Goal: Information Seeking & Learning: Learn about a topic

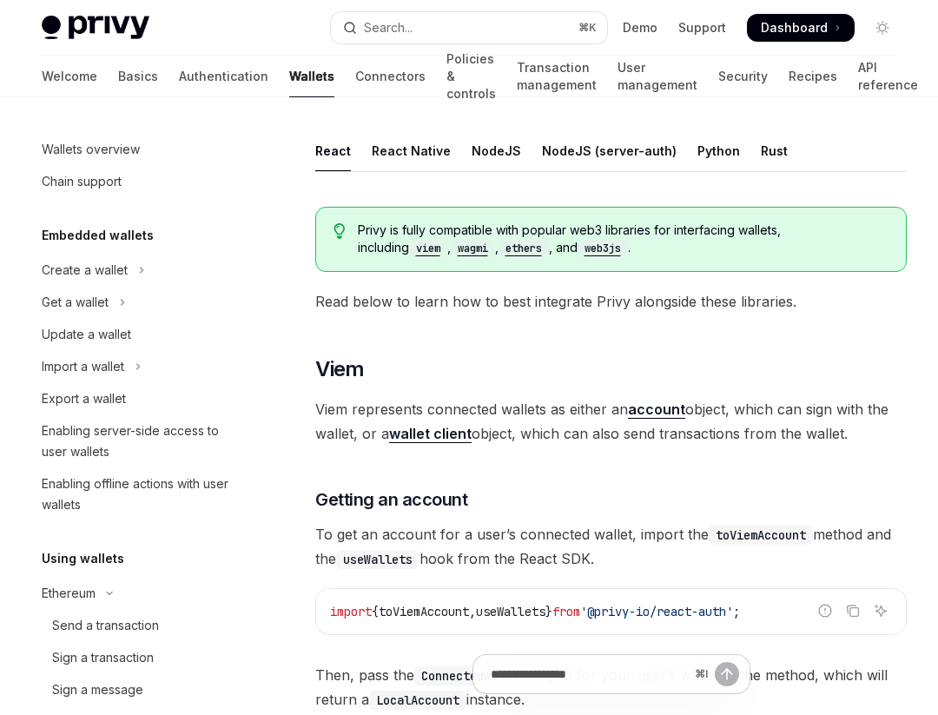
click at [205, 82] on div "Welcome Basics Authentication Wallets Connectors Policies & controls Transactio…" at bounding box center [480, 77] width 876 height 42
click at [289, 81] on link "Wallets" at bounding box center [311, 77] width 45 height 42
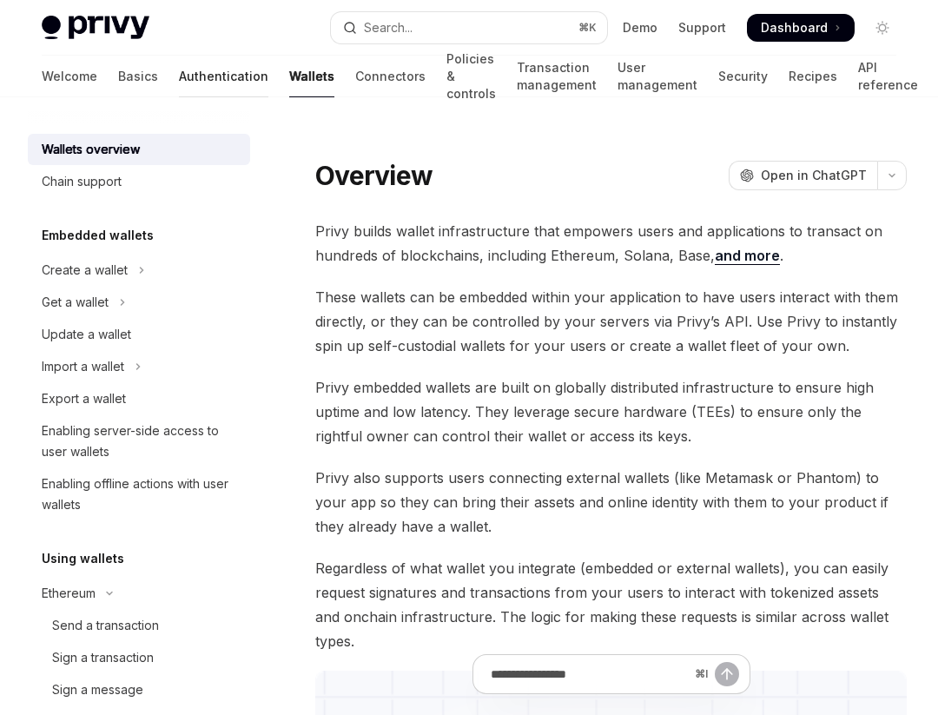
click at [179, 74] on link "Authentication" at bounding box center [223, 77] width 89 height 42
type textarea "*"
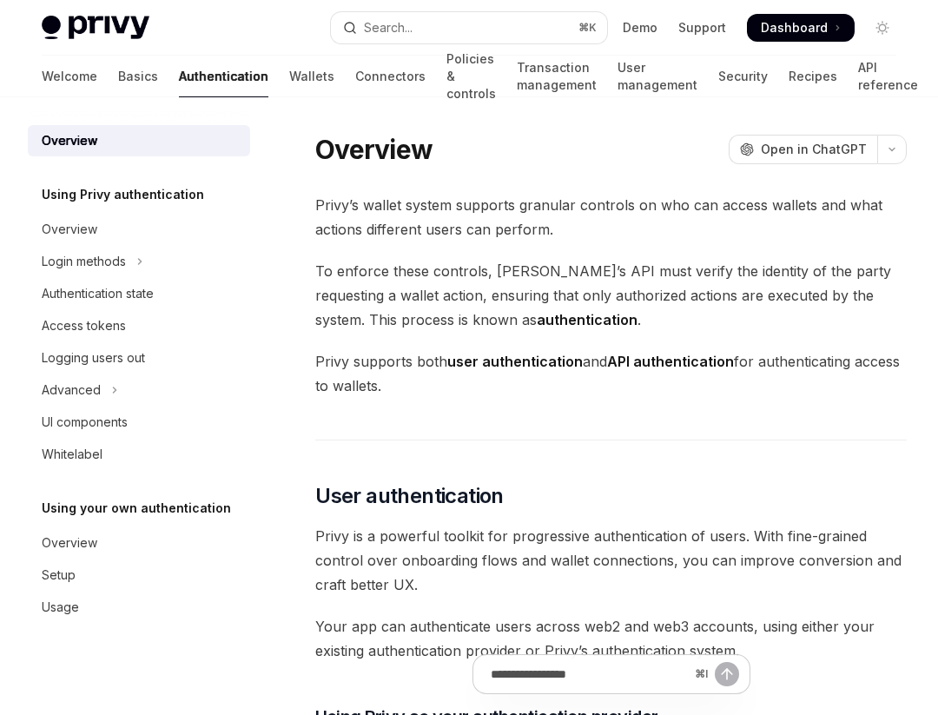
click at [41, 79] on div "Welcome Basics Authentication Wallets Connectors Policies & controls Transactio…" at bounding box center [469, 77] width 938 height 42
click at [93, 221] on div "Overview" at bounding box center [70, 229] width 56 height 21
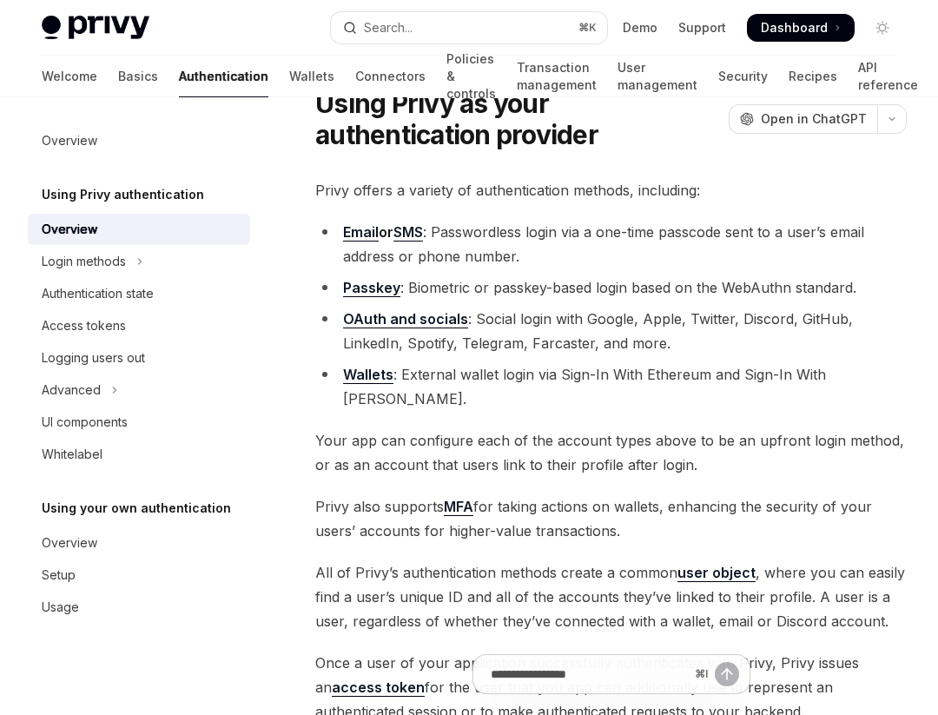
scroll to position [76, 0]
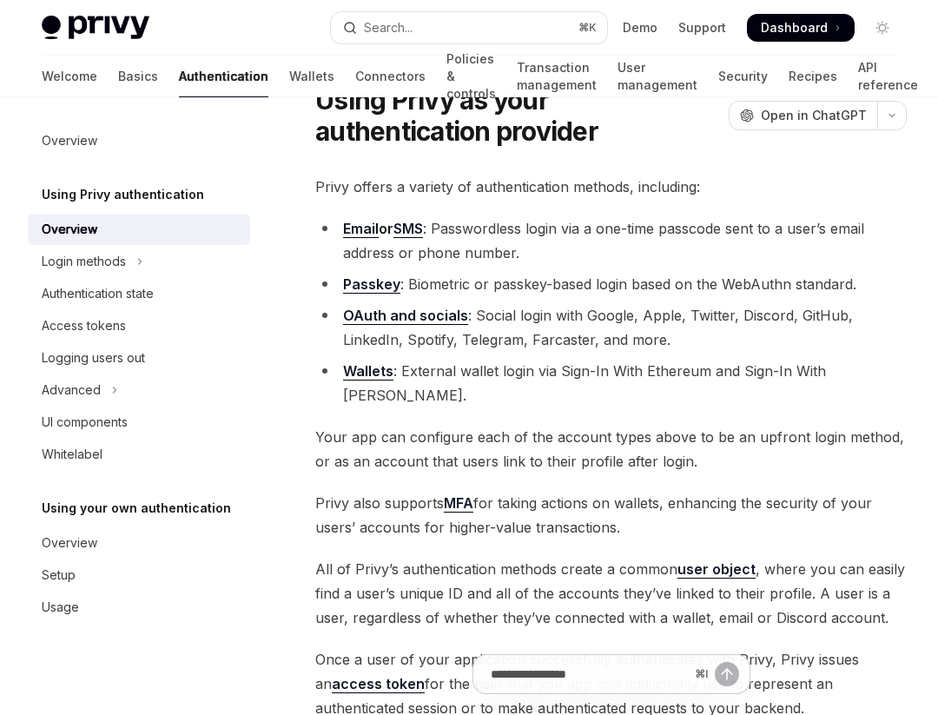
click at [603, 425] on span "Your app can configure each of the account types above to be an upfront login m…" at bounding box center [610, 449] width 591 height 49
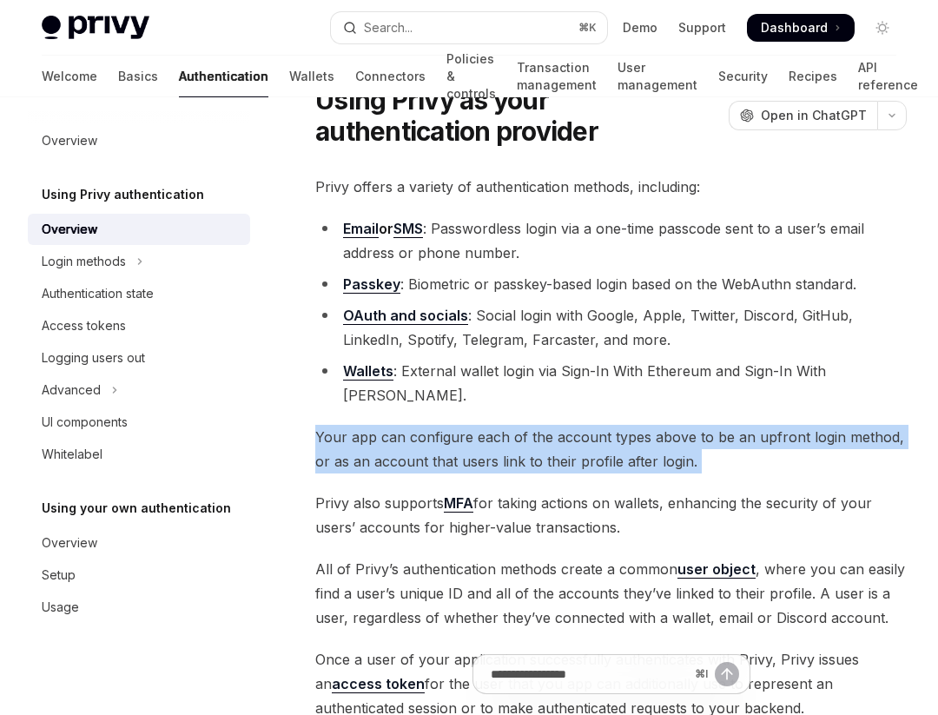
click at [603, 425] on span "Your app can configure each of the account types above to be an upfront login m…" at bounding box center [610, 449] width 591 height 49
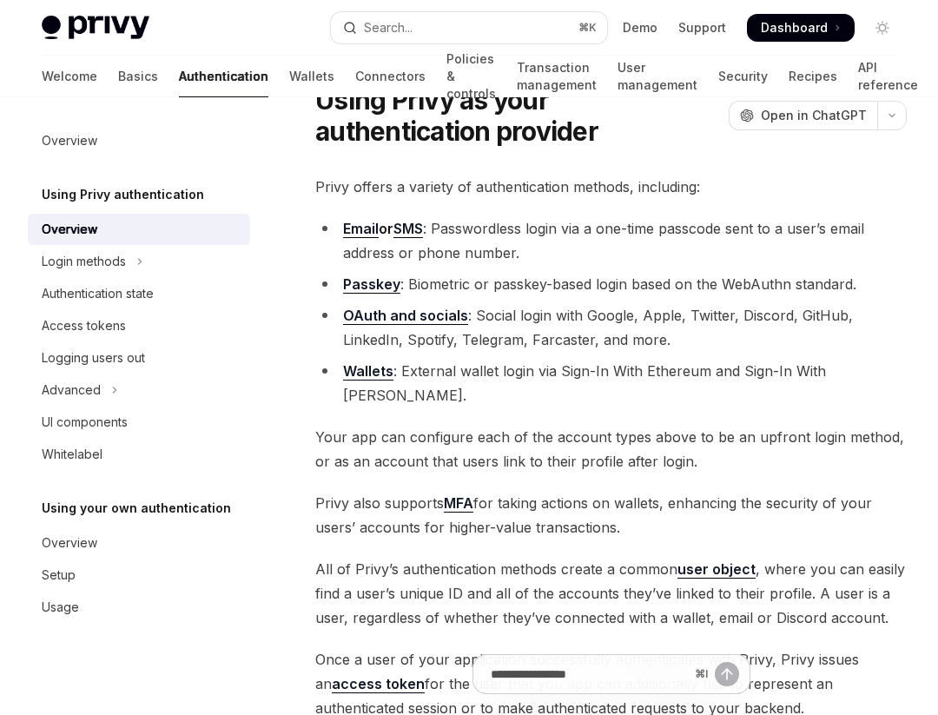
click at [594, 431] on span "Your app can configure each of the account types above to be an upfront login m…" at bounding box center [610, 449] width 591 height 49
click at [576, 491] on span "Privy also supports MFA for taking actions on wallets, enhancing the security o…" at bounding box center [610, 515] width 591 height 49
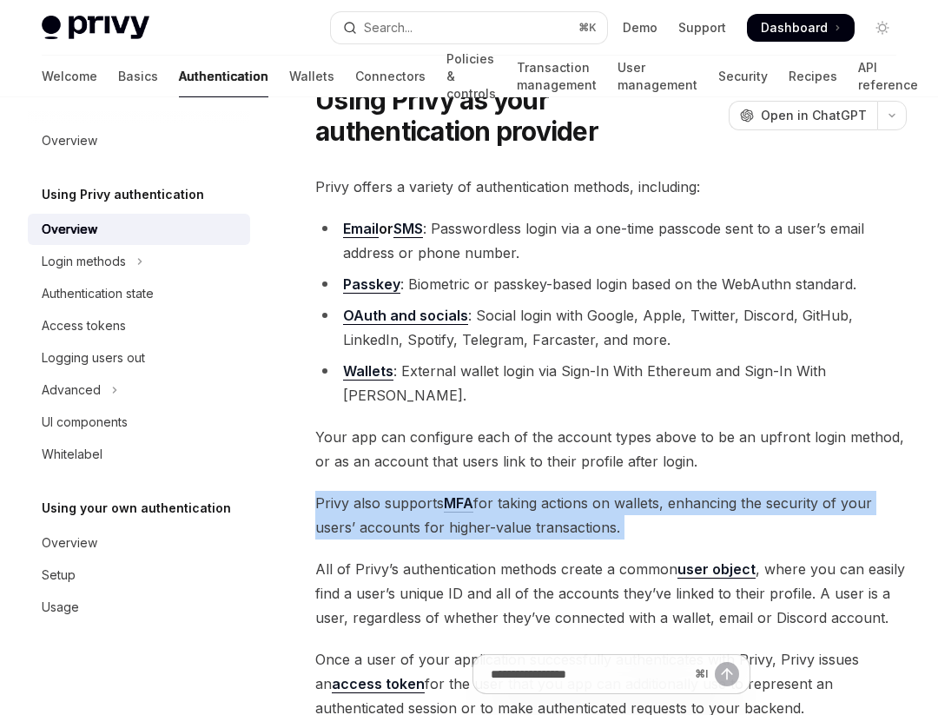
click at [576, 491] on span "Privy also supports MFA for taking actions on wallets, enhancing the security o…" at bounding box center [610, 515] width 591 height 49
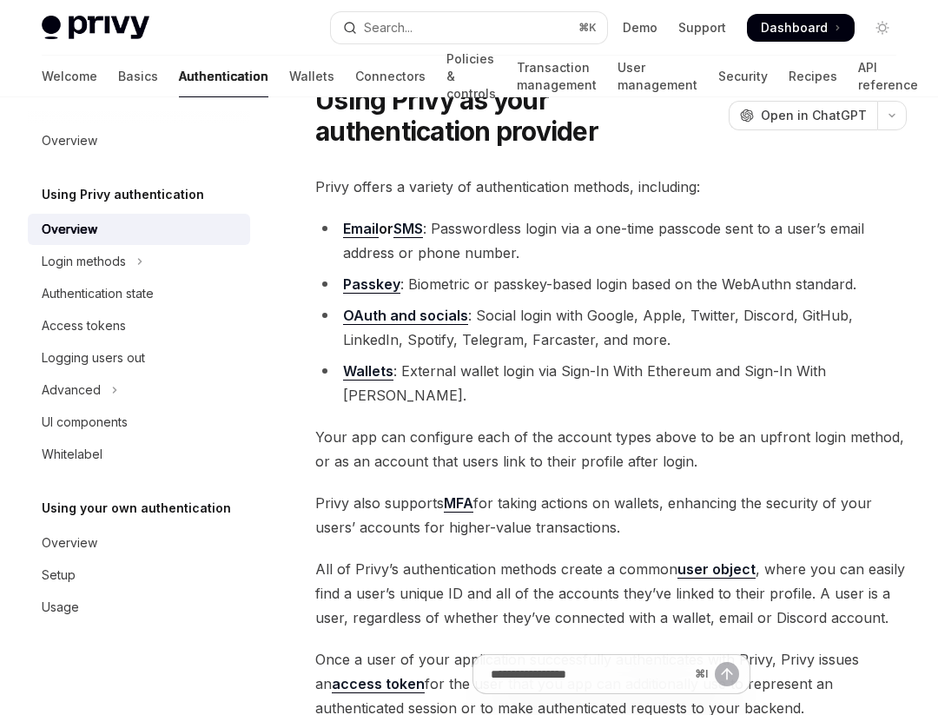
click at [587, 491] on span "Privy also supports MFA for taking actions on wallets, enhancing the security o…" at bounding box center [610, 515] width 591 height 49
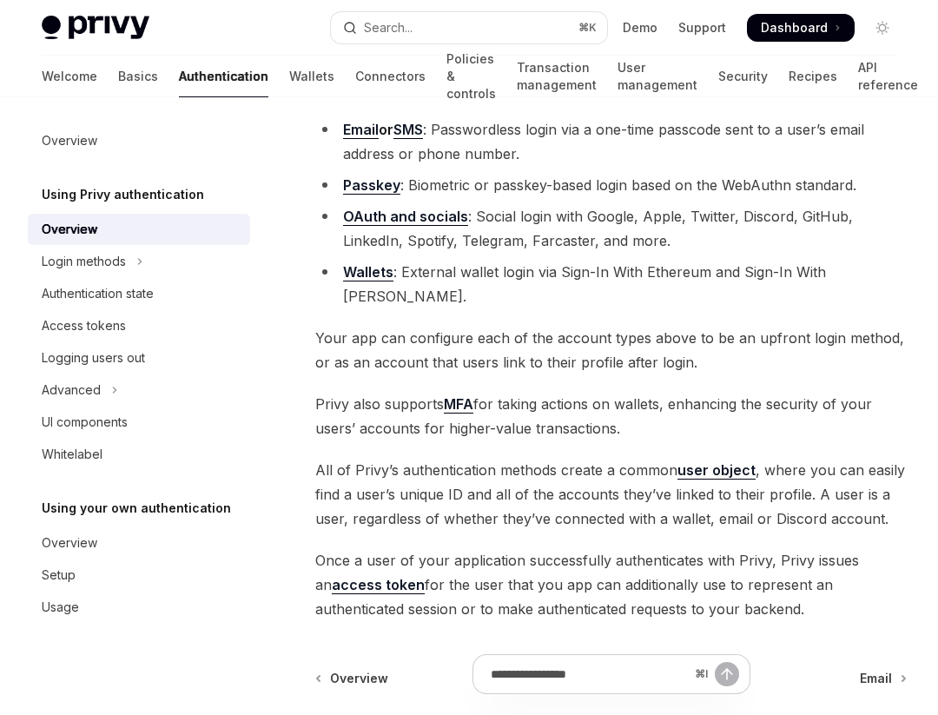
scroll to position [174, 0]
click at [574, 458] on span "All of Privy’s authentication methods create a common user object , where you c…" at bounding box center [610, 494] width 591 height 73
click at [568, 495] on span "All of Privy’s authentication methods create a common user object , where you c…" at bounding box center [610, 494] width 591 height 73
click at [92, 453] on div "Whitelabel" at bounding box center [72, 454] width 61 height 21
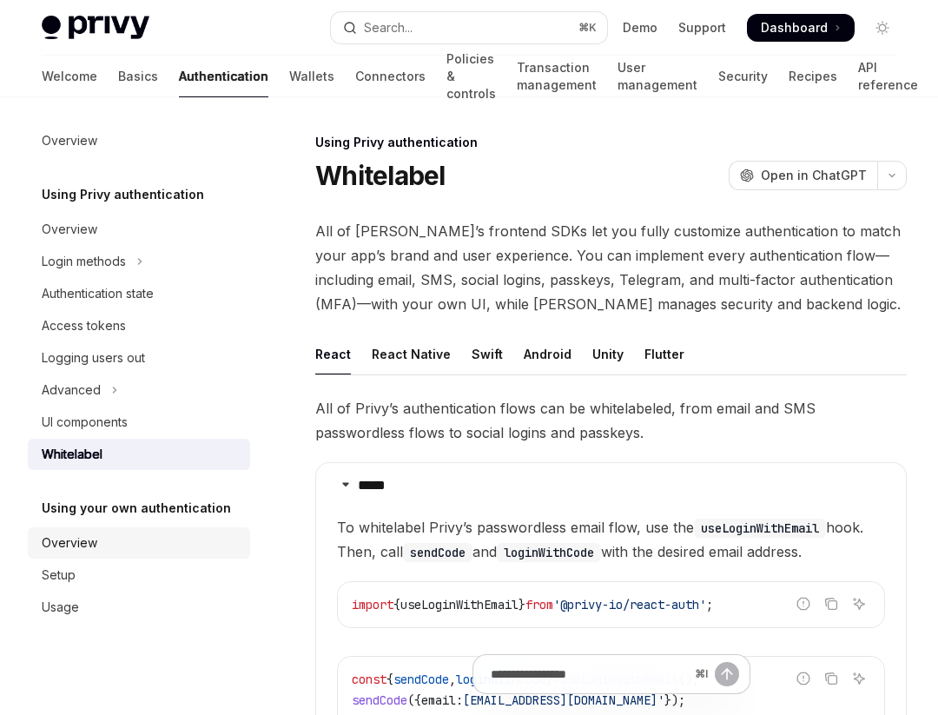
click at [90, 544] on div "Overview" at bounding box center [70, 542] width 56 height 21
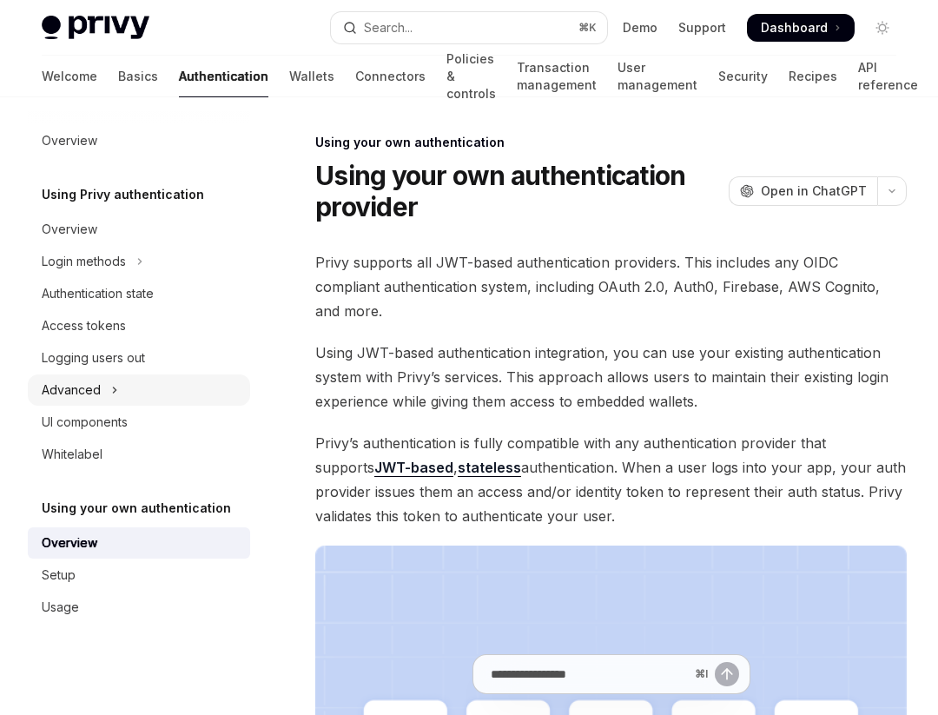
click at [95, 397] on div "Advanced" at bounding box center [71, 389] width 59 height 21
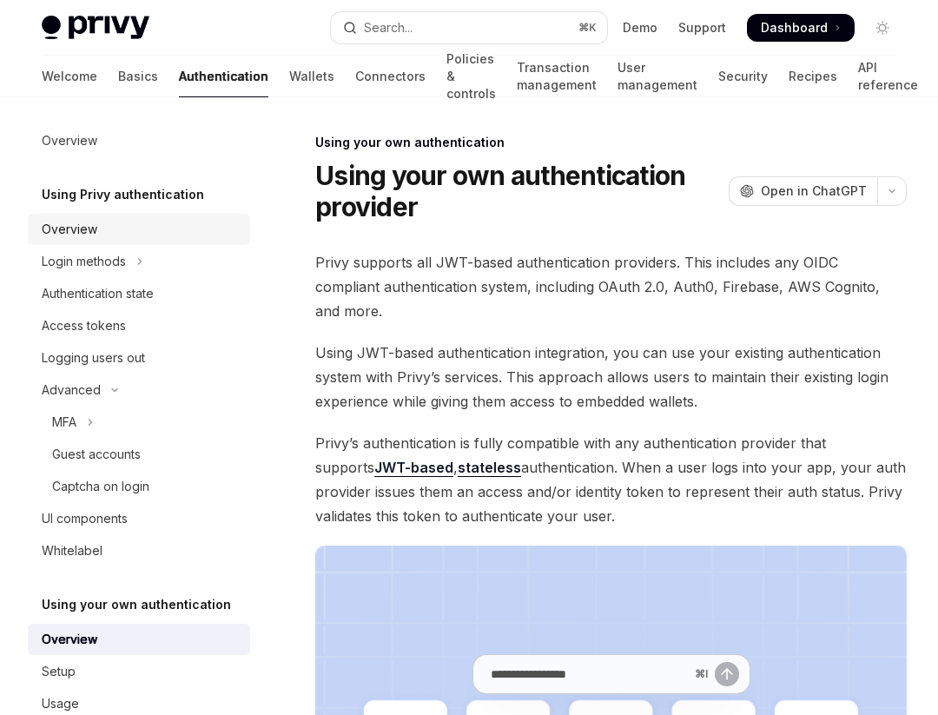
click at [96, 238] on div "Overview" at bounding box center [141, 229] width 198 height 21
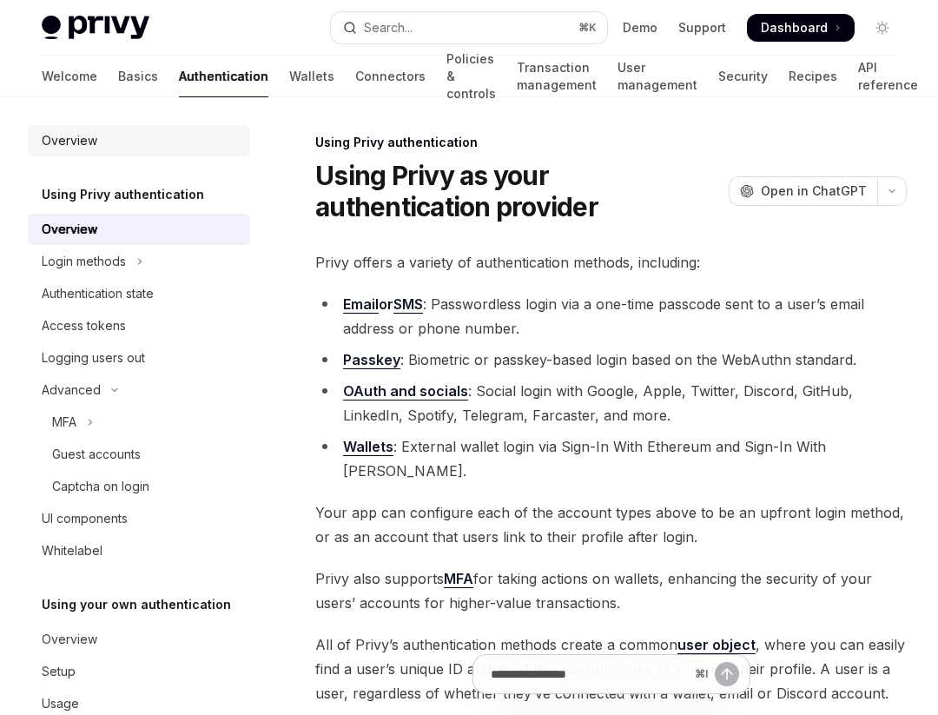
click at [86, 142] on div "Overview" at bounding box center [70, 140] width 56 height 21
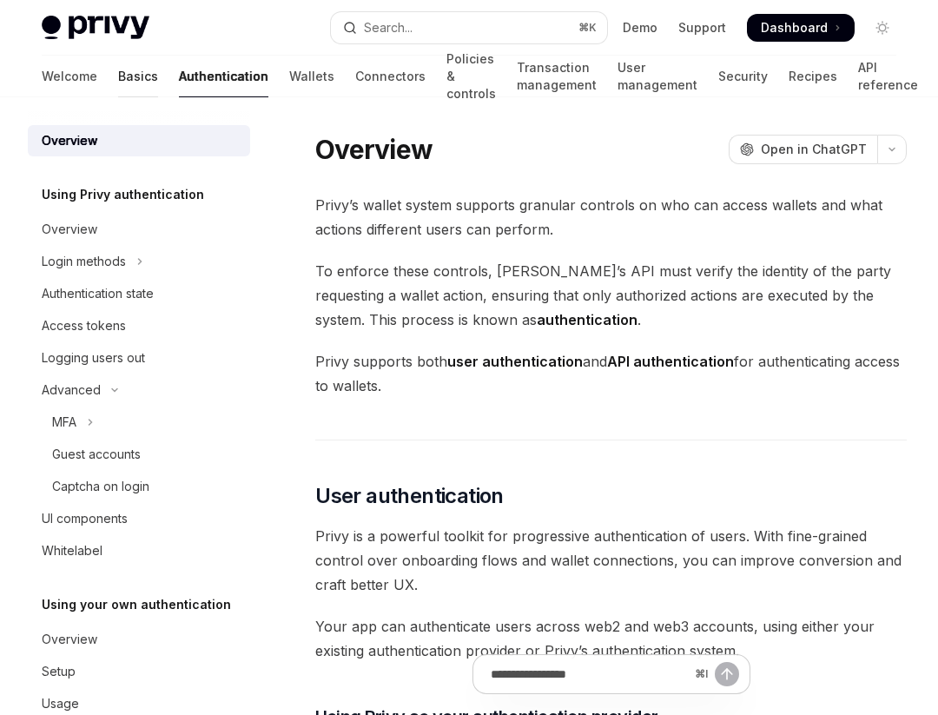
click at [118, 66] on link "Basics" at bounding box center [138, 77] width 40 height 42
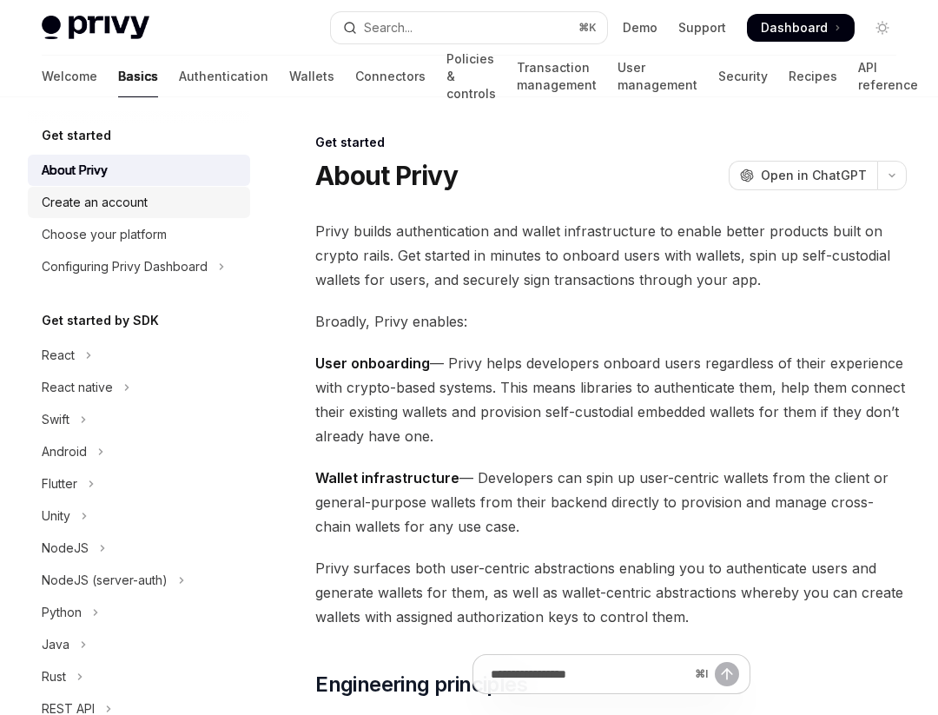
click at [110, 199] on div "Create an account" at bounding box center [95, 202] width 106 height 21
click at [134, 208] on div "Create an account" at bounding box center [95, 202] width 106 height 21
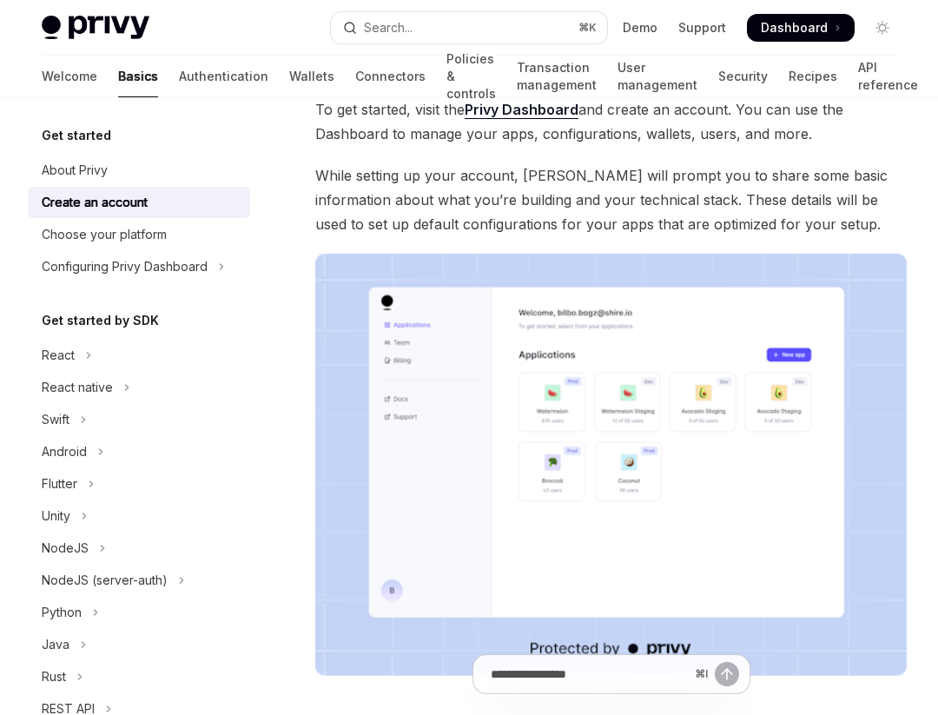
scroll to position [130, 0]
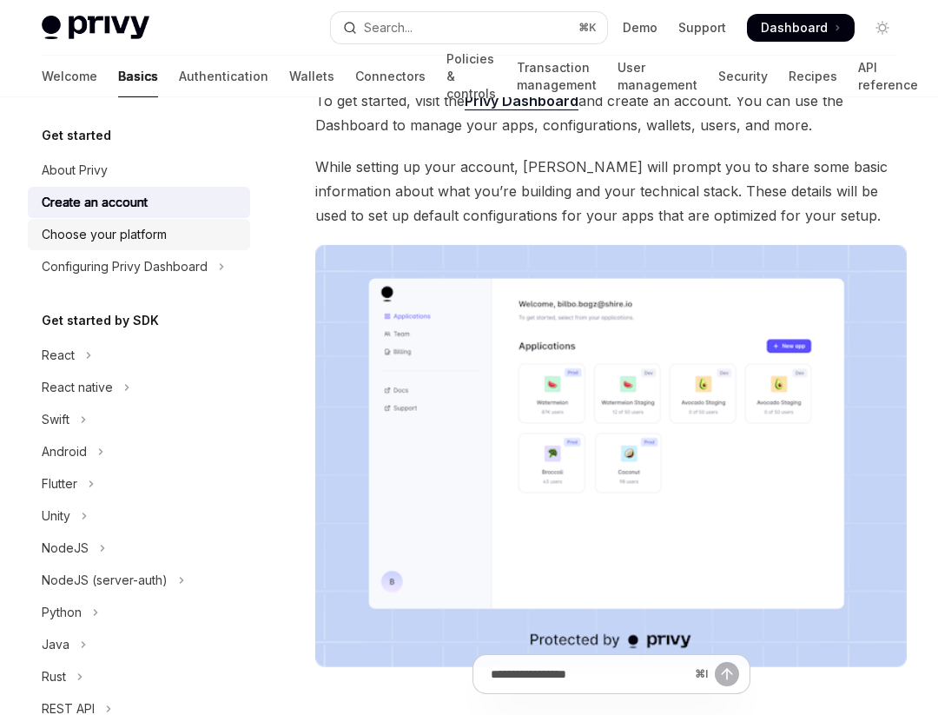
click at [156, 245] on link "Choose your platform" at bounding box center [139, 234] width 222 height 31
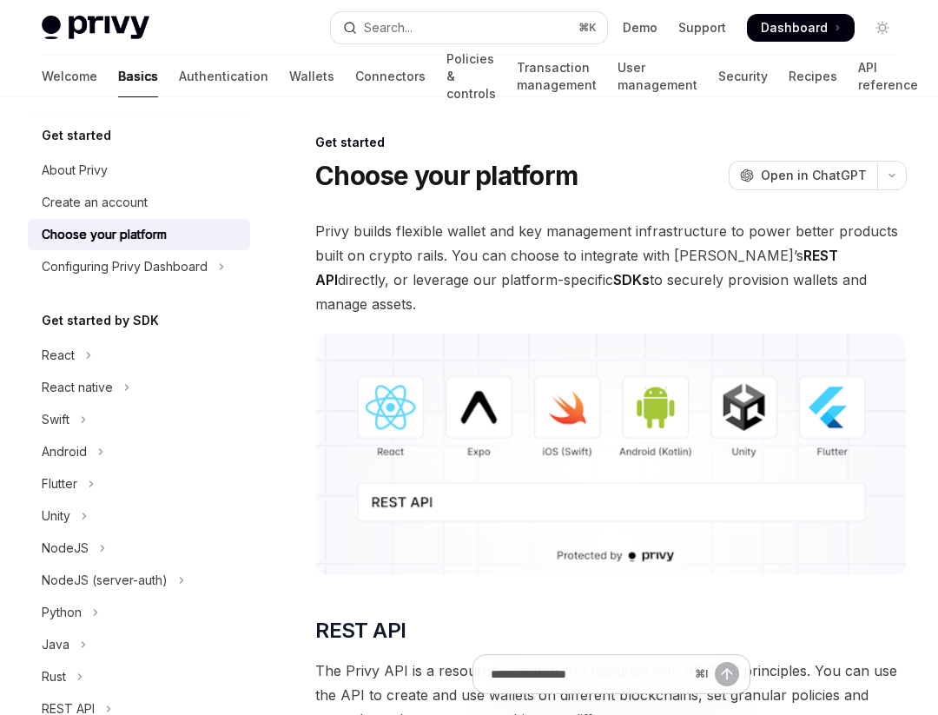
click at [134, 234] on div "Choose your platform" at bounding box center [104, 234] width 125 height 21
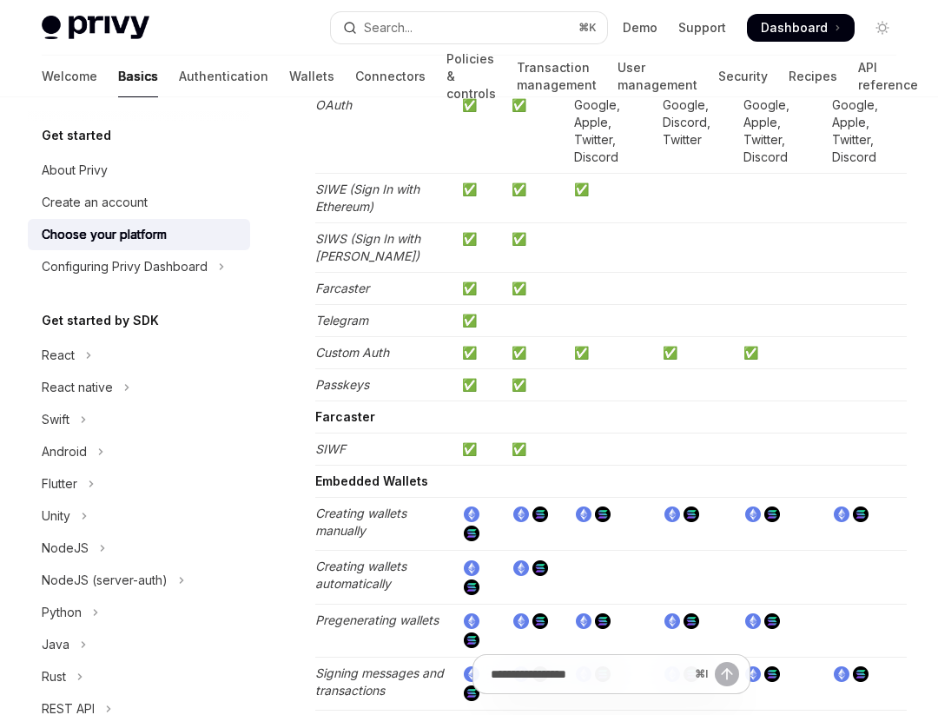
scroll to position [2032, 0]
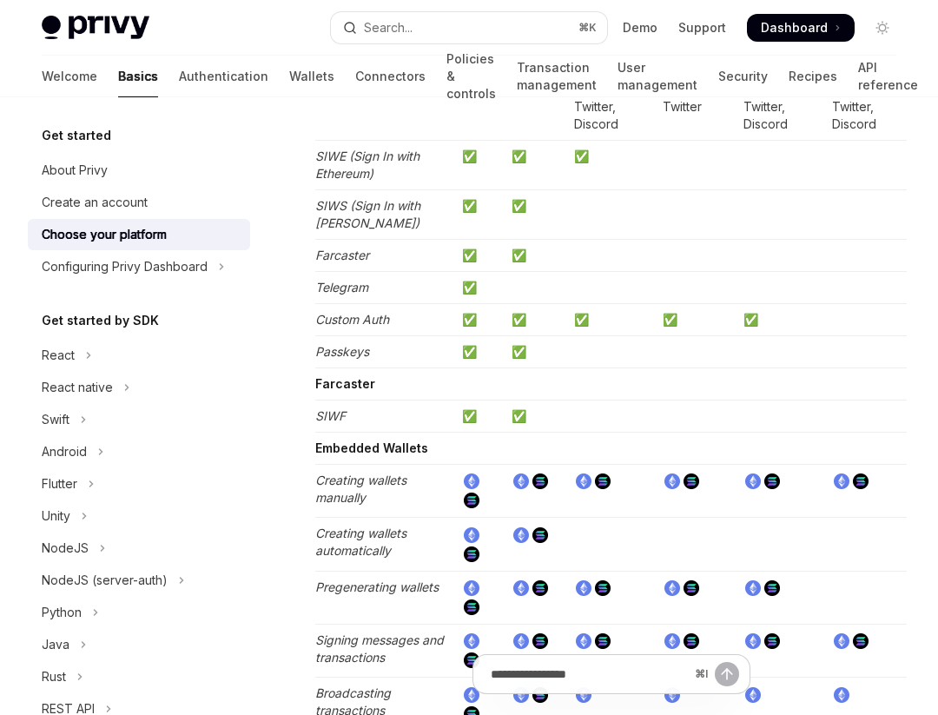
click at [322, 440] on strong "Embedded Wallets" at bounding box center [371, 447] width 113 height 15
click at [302, 253] on div "Get started Choose your platform OpenAI Open in ChatGPT OpenAI Open in ChatGPT …" at bounding box center [448, 110] width 924 height 4020
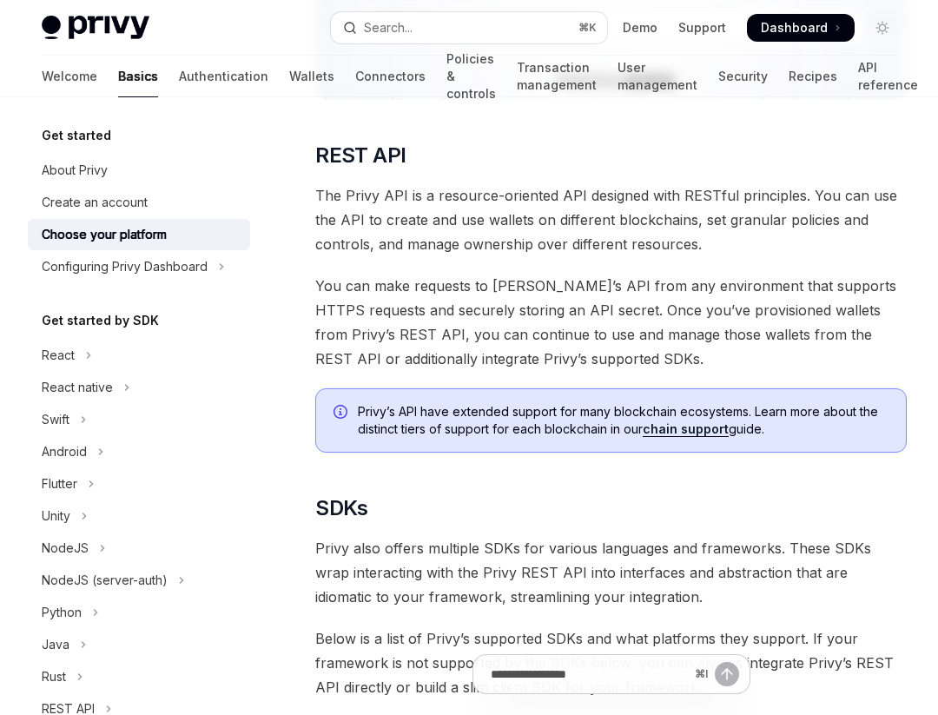
scroll to position [0, 0]
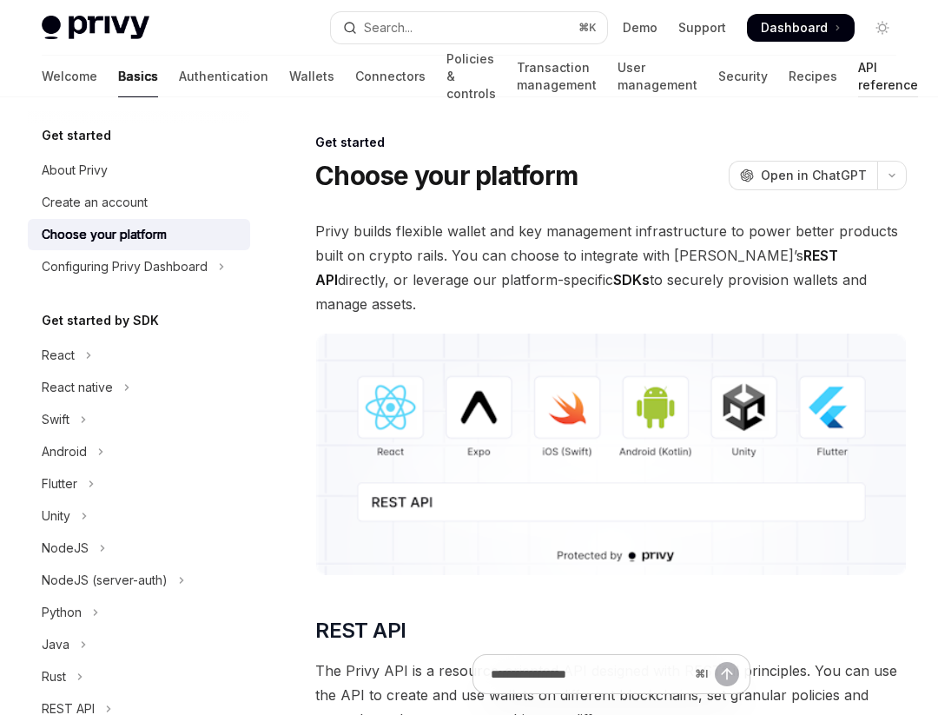
click at [860, 72] on link "API reference" at bounding box center [888, 77] width 60 height 42
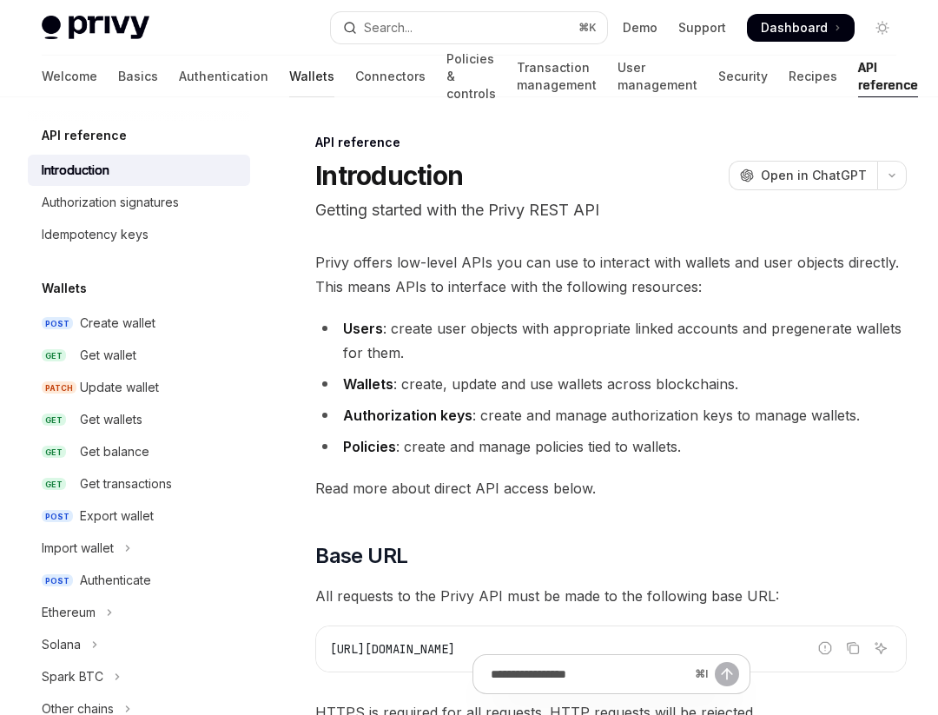
click at [289, 64] on link "Wallets" at bounding box center [311, 77] width 45 height 42
type textarea "*"
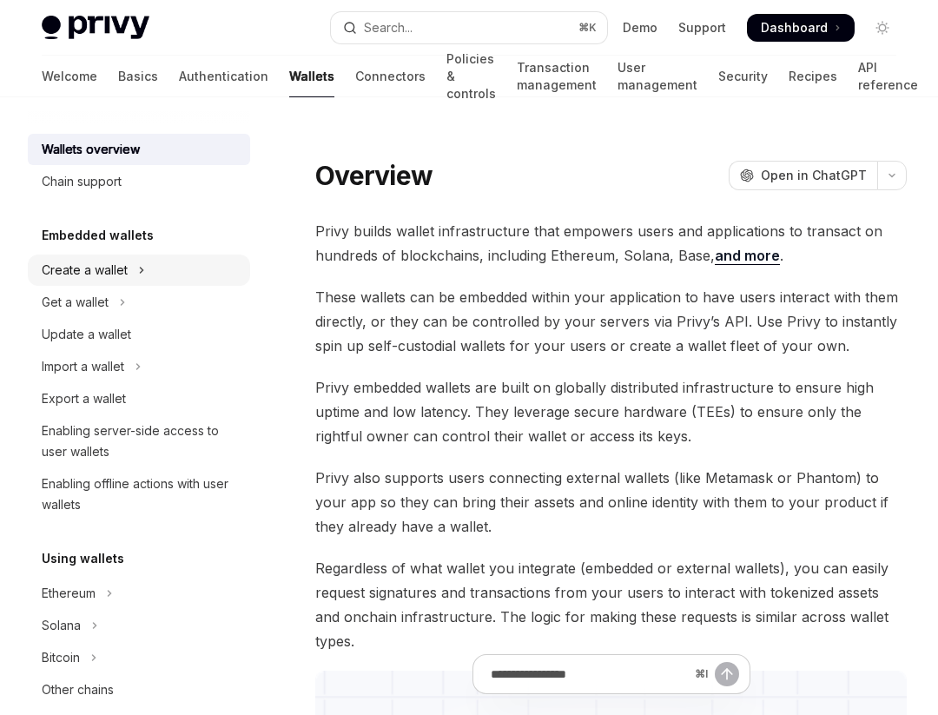
click at [126, 268] on div "Create a wallet" at bounding box center [85, 270] width 86 height 21
click at [82, 397] on div "Export a wallet" at bounding box center [84, 398] width 84 height 21
type textarea "*"
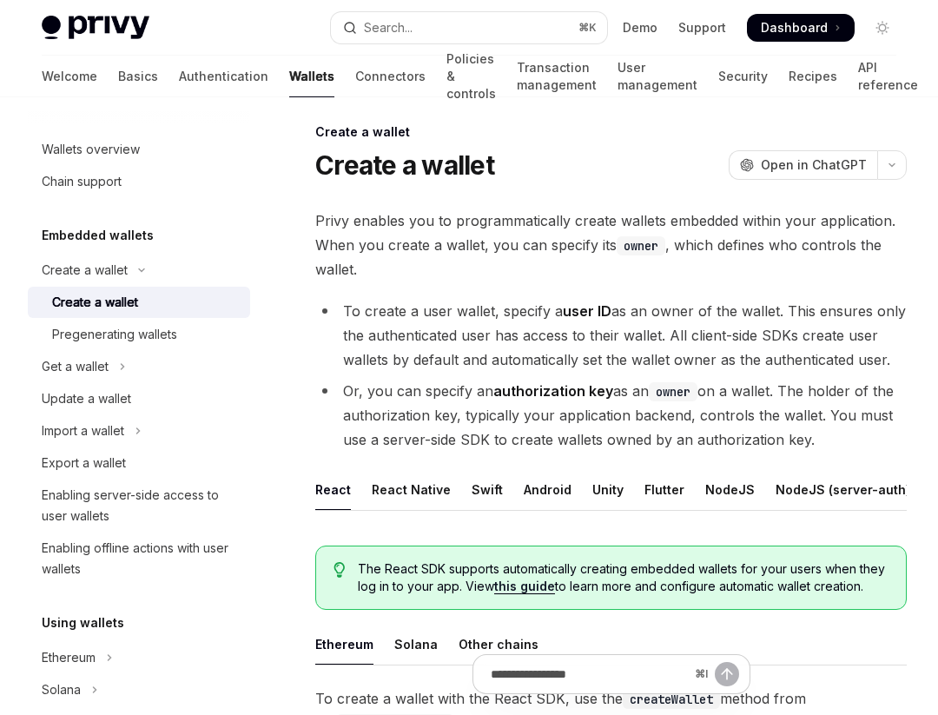
scroll to position [11, 0]
click at [396, 494] on div "React Native" at bounding box center [411, 488] width 79 height 41
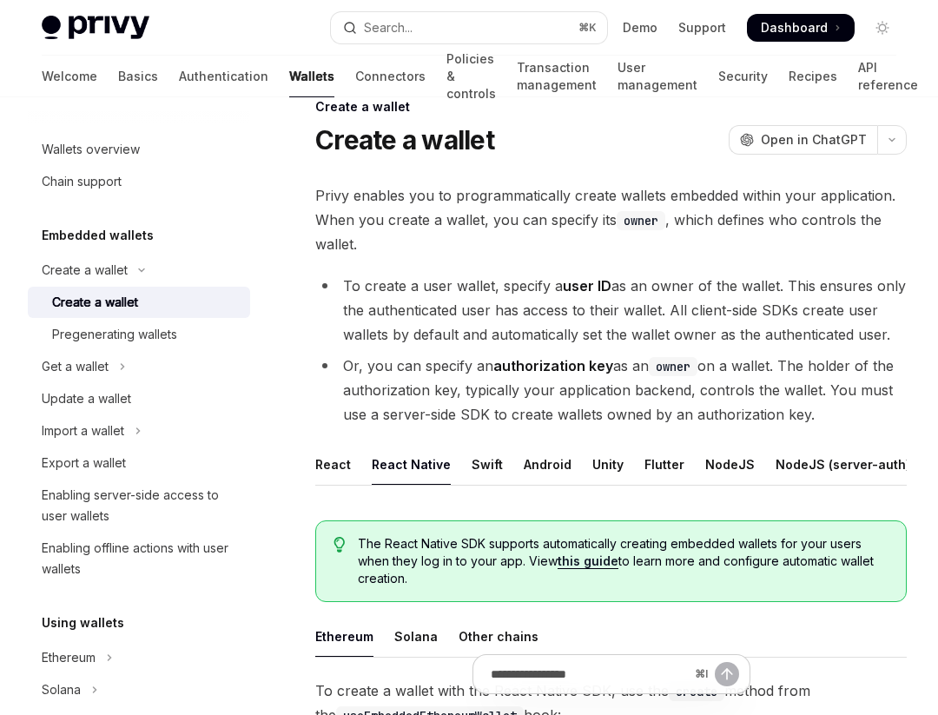
scroll to position [3, 0]
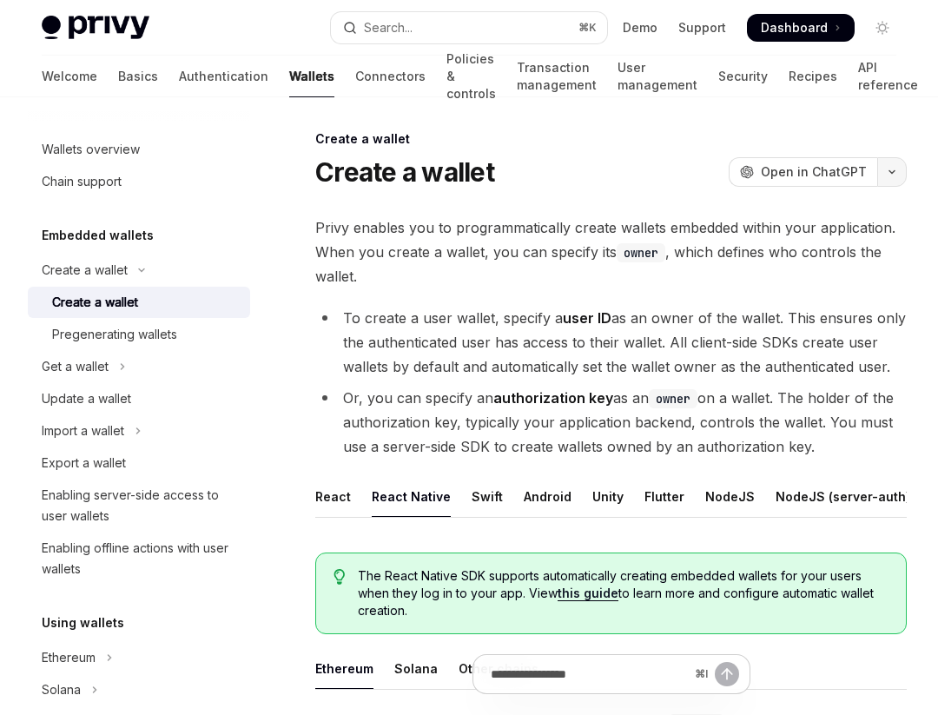
click at [898, 176] on button "button" at bounding box center [892, 172] width 30 height 30
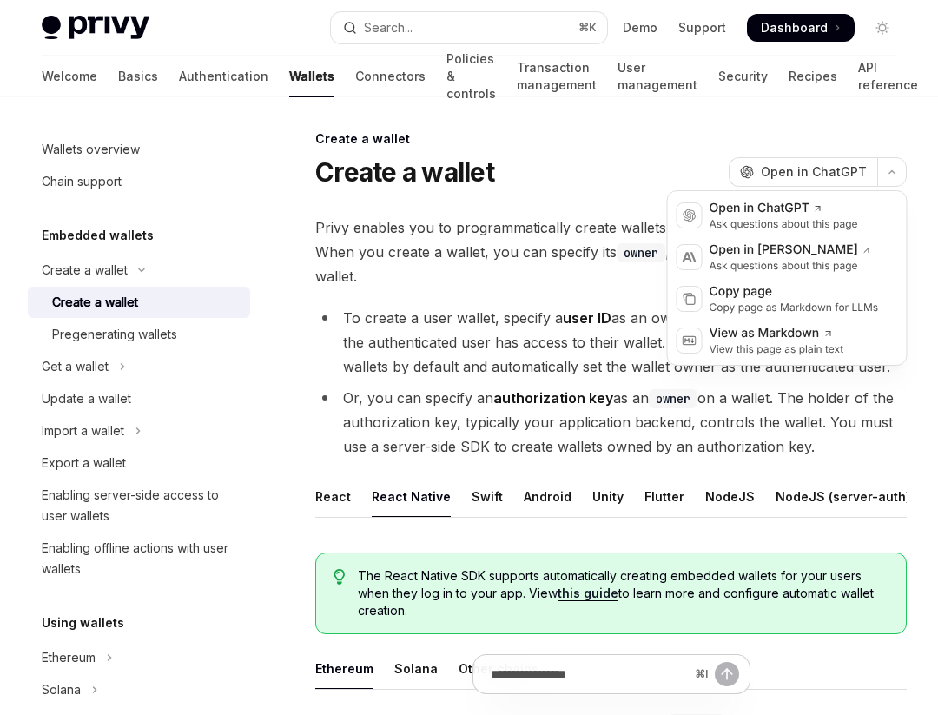
click at [541, 390] on strong "authorization key" at bounding box center [553, 397] width 120 height 17
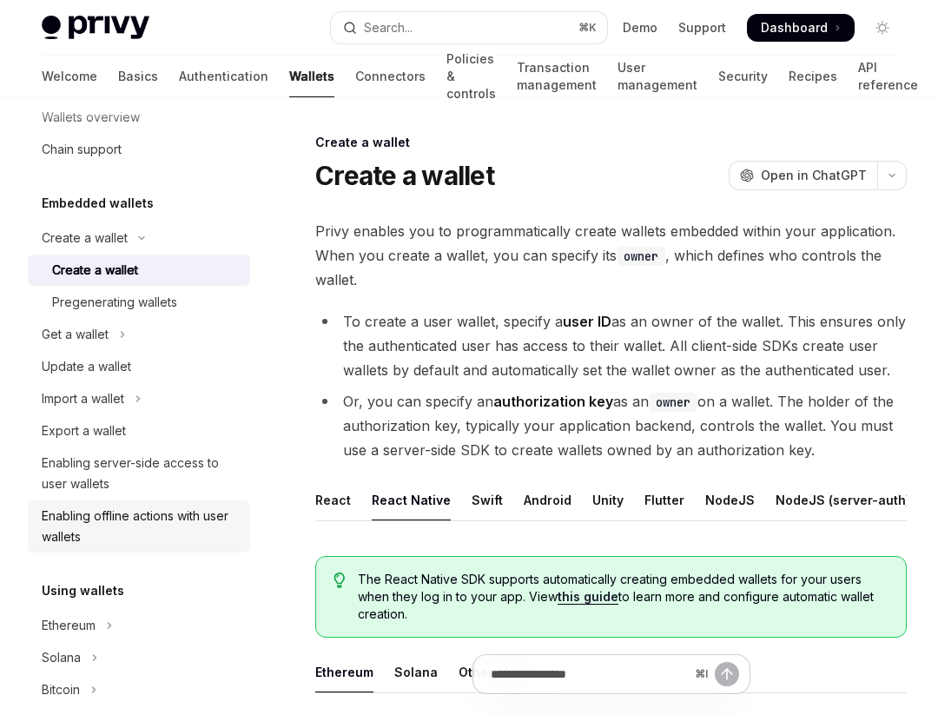
scroll to position [0, 0]
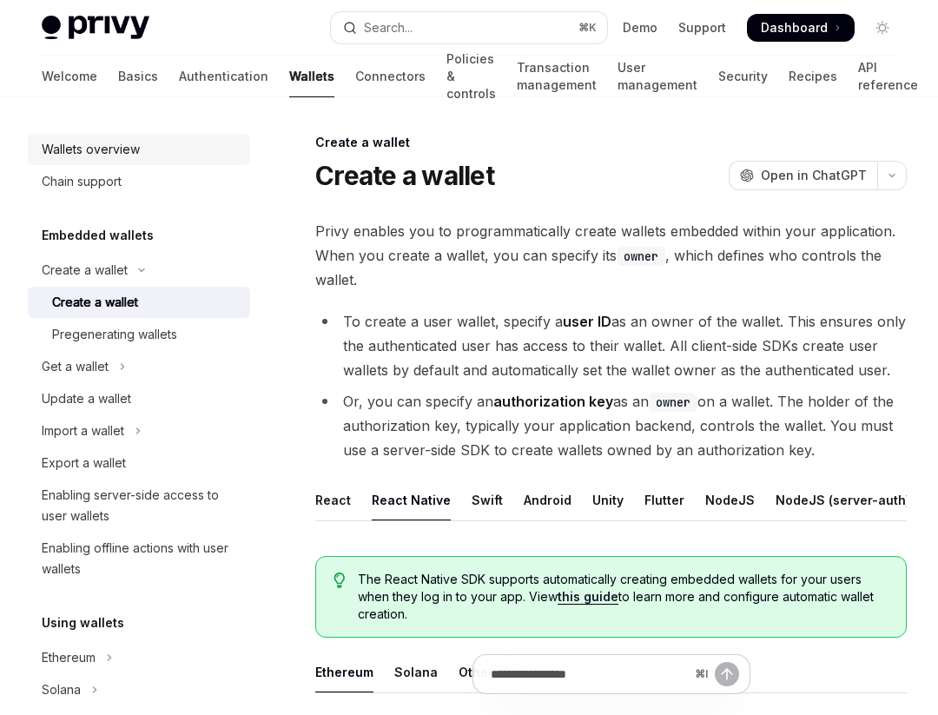
click at [123, 148] on div "Wallets overview" at bounding box center [91, 149] width 98 height 21
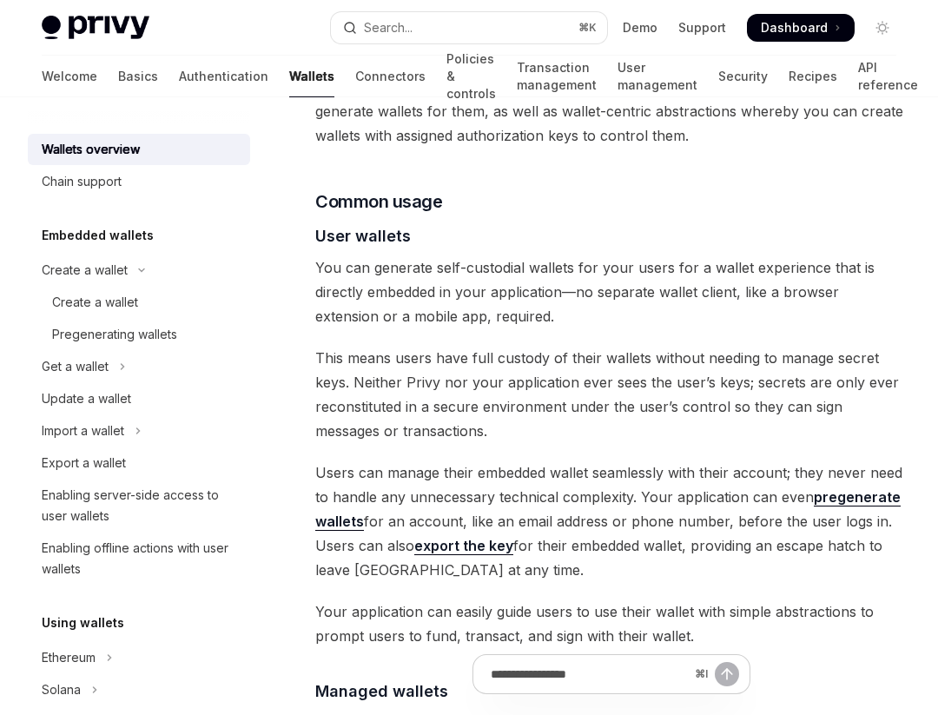
scroll to position [372, 0]
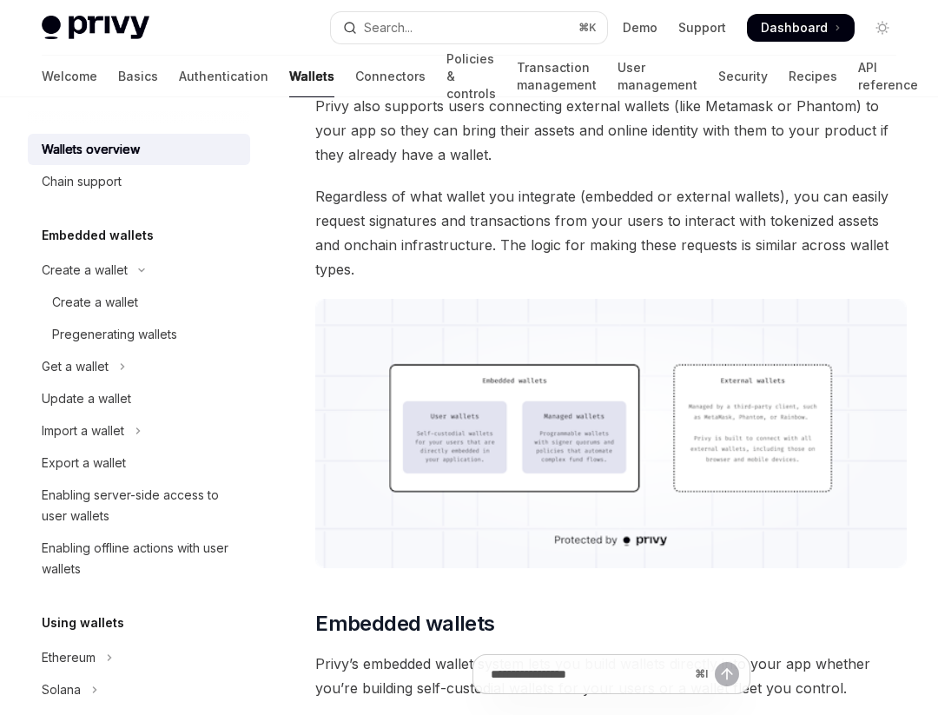
click at [830, 23] on span at bounding box center [801, 28] width 108 height 28
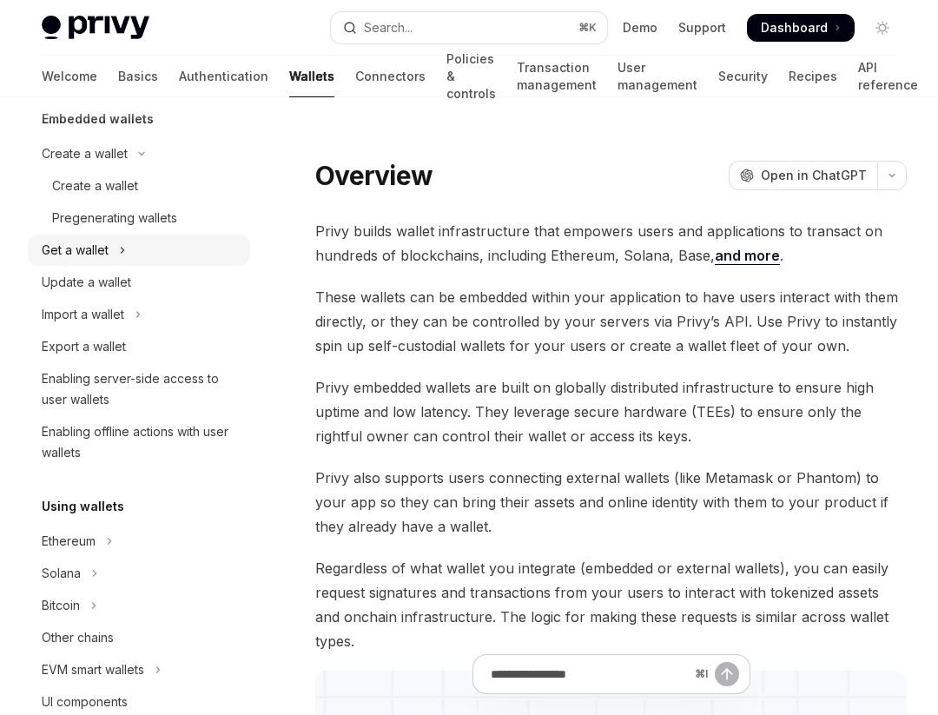
scroll to position [0, 0]
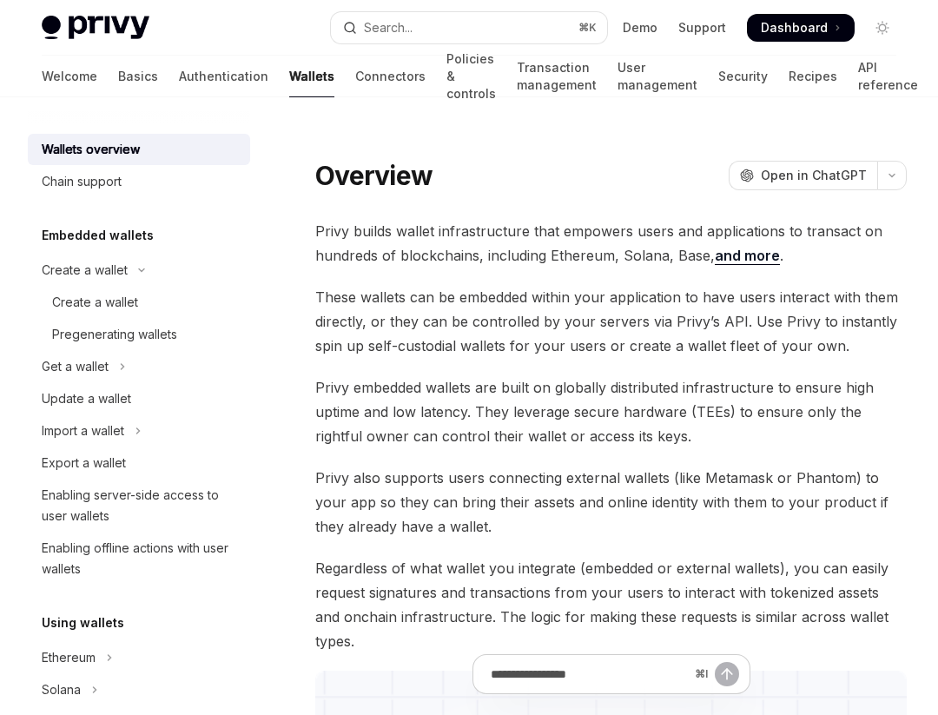
click at [113, 155] on div "Wallets overview" at bounding box center [91, 149] width 98 height 21
click at [118, 76] on link "Basics" at bounding box center [138, 77] width 40 height 42
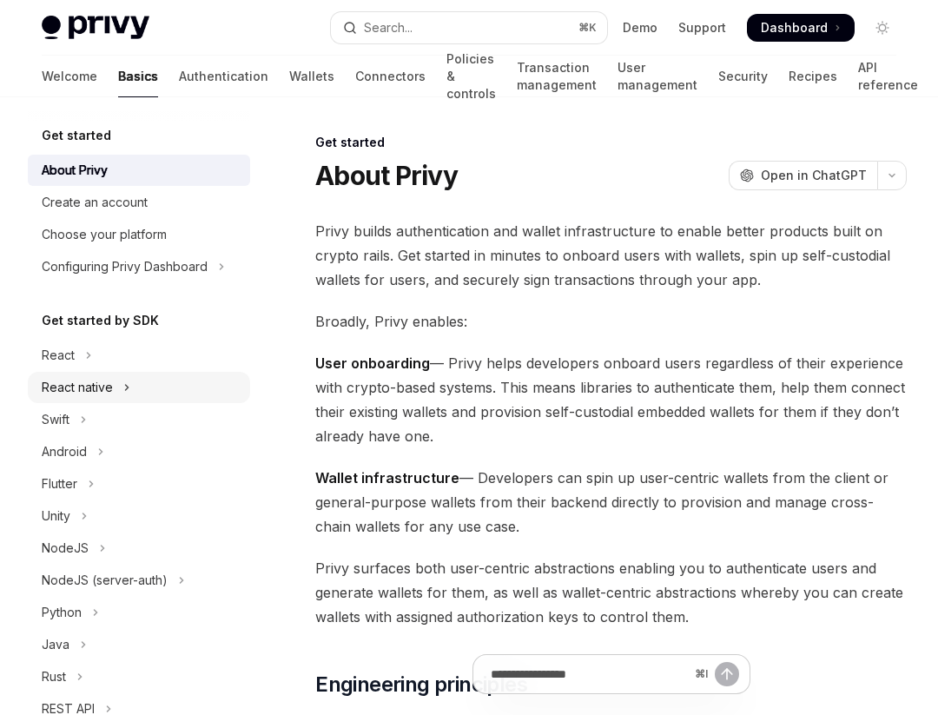
click at [90, 382] on div "React native" at bounding box center [77, 387] width 71 height 21
type textarea "*"
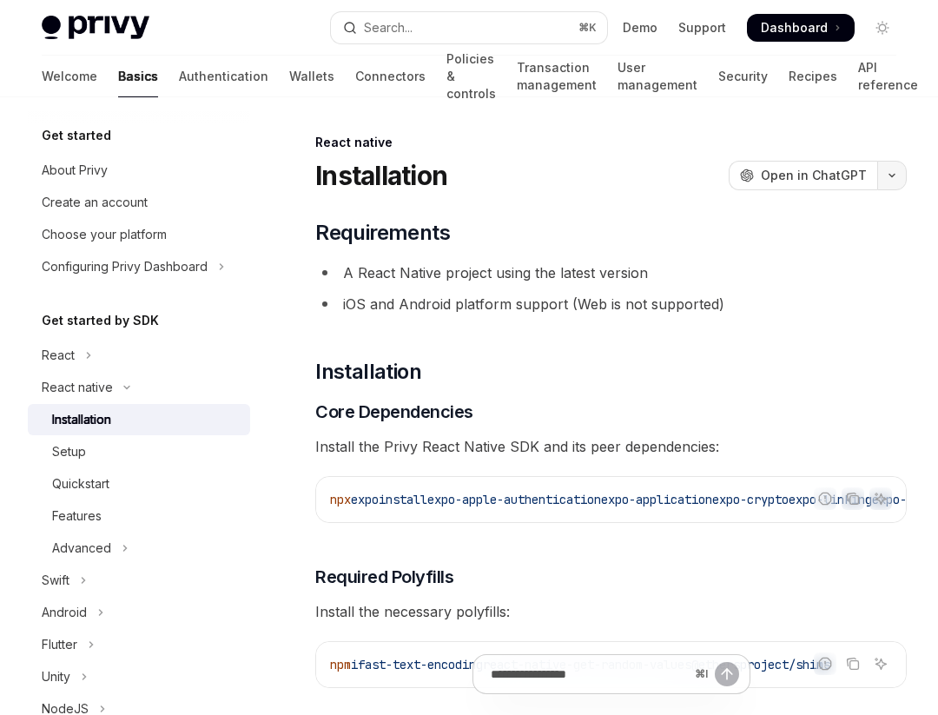
click at [893, 170] on button "button" at bounding box center [892, 176] width 30 height 30
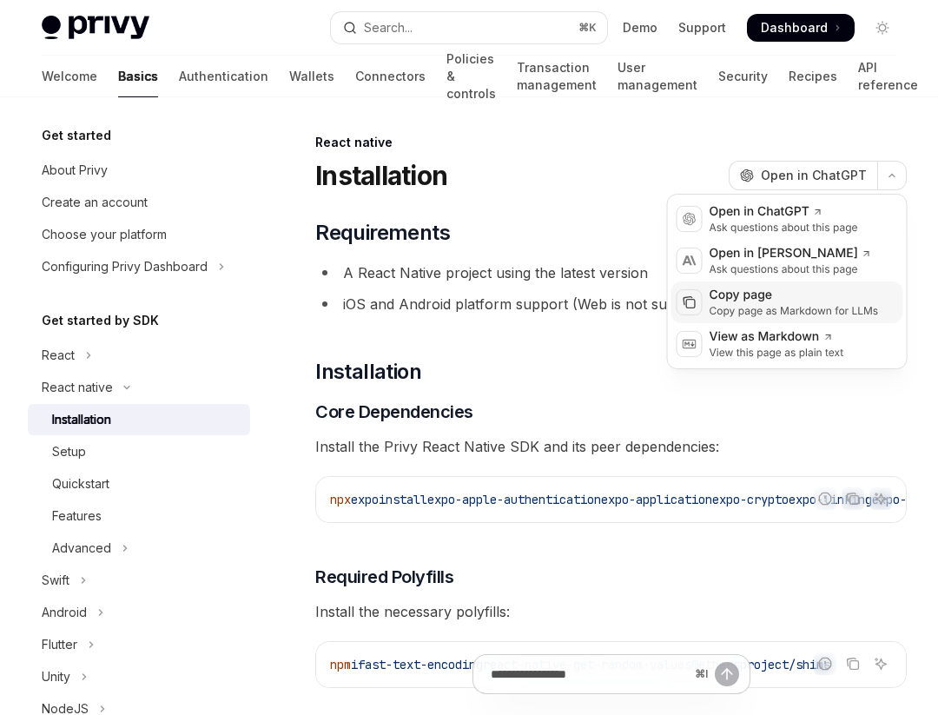
click at [774, 294] on div "Copy page" at bounding box center [793, 295] width 169 height 17
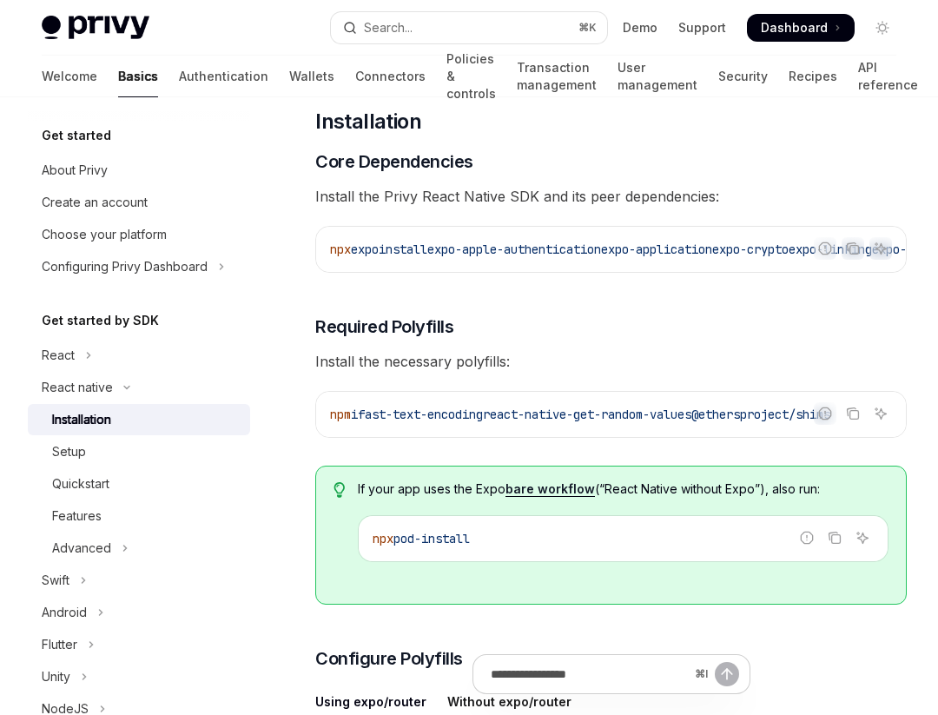
scroll to position [247, 0]
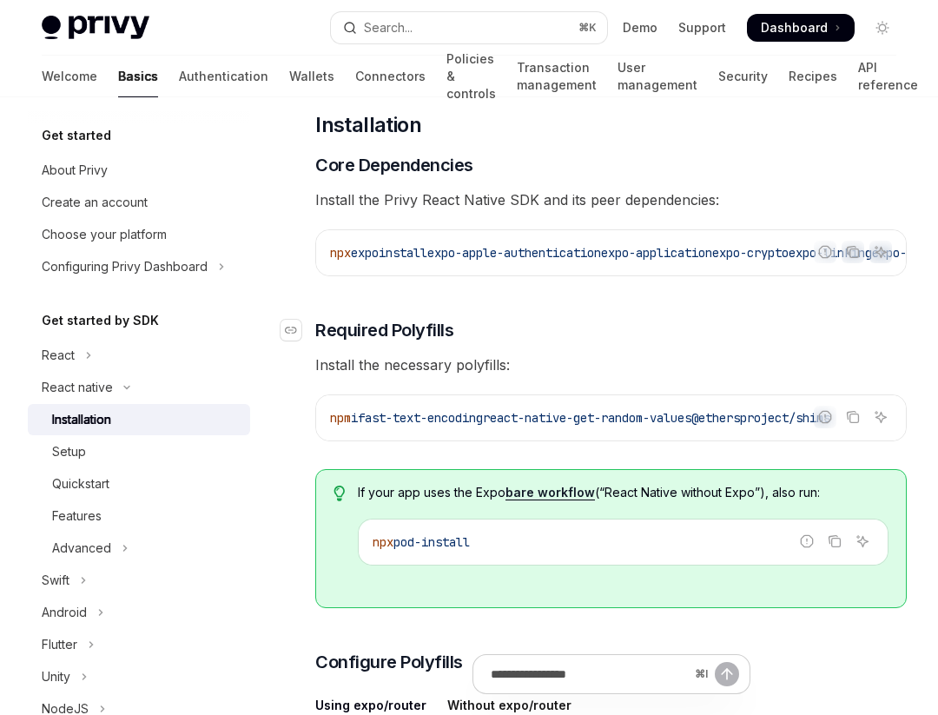
click at [766, 341] on h3 "​ Required Polyfills" at bounding box center [610, 330] width 591 height 24
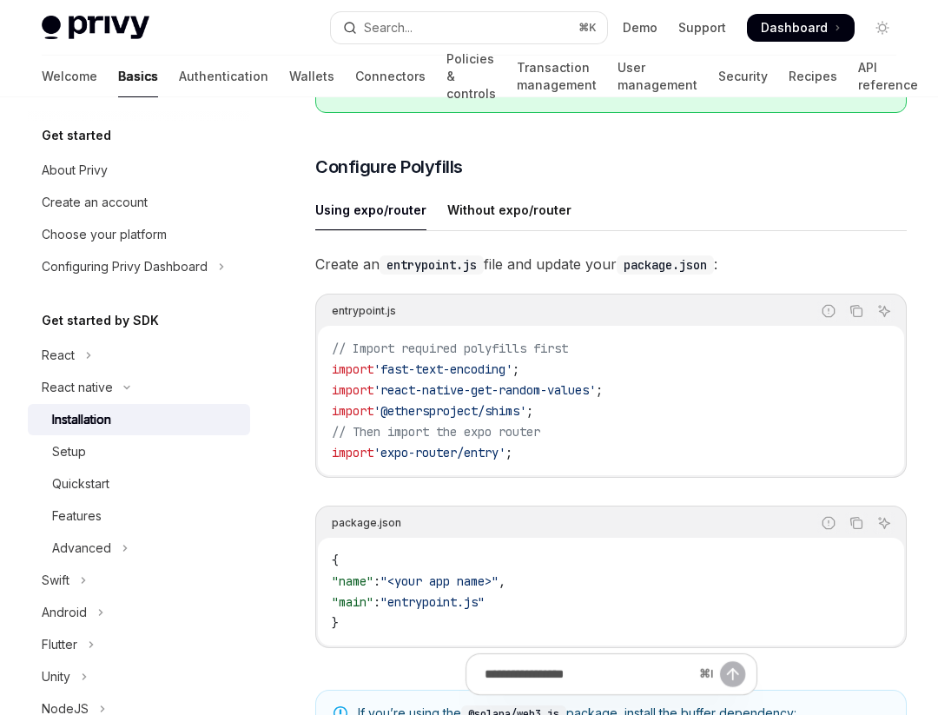
scroll to position [744, 0]
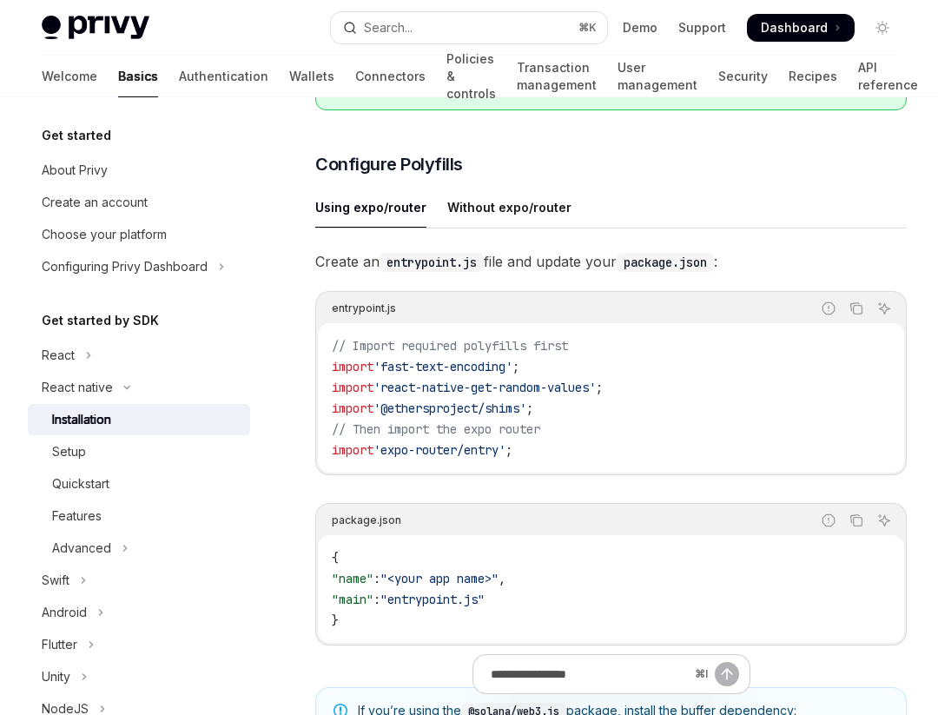
click at [568, 502] on div "Create an entrypoint.js file and update your package.json : entrypoint.js Repor…" at bounding box center [610, 461] width 591 height 424
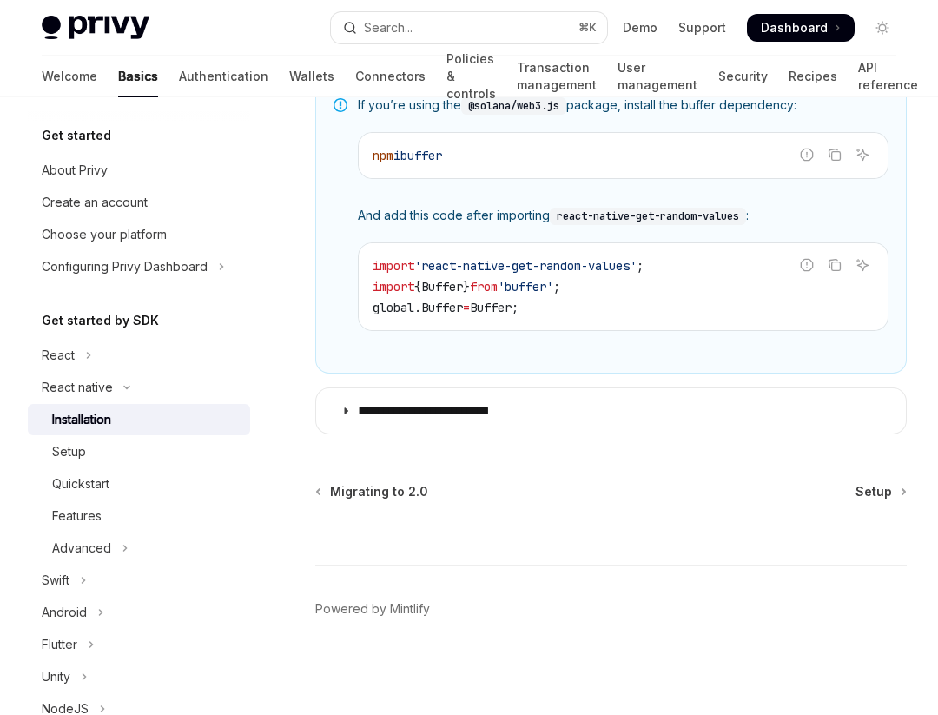
scroll to position [1353, 0]
